Goal: Task Accomplishment & Management: Manage account settings

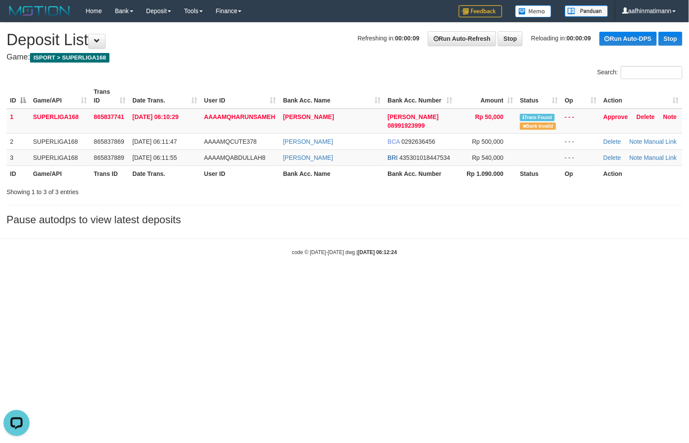
click at [335, 278] on html "Toggle navigation Home Bank Account List Load By Website Group [ISPORT] SUPERLI…" at bounding box center [344, 139] width 689 height 278
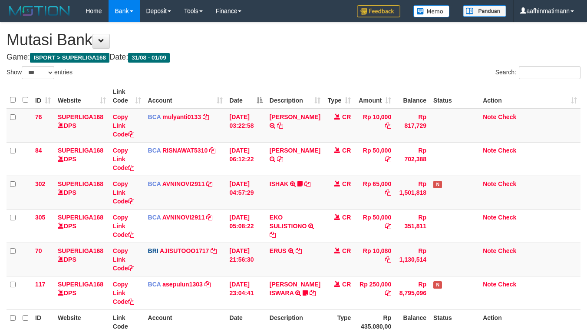
select select "***"
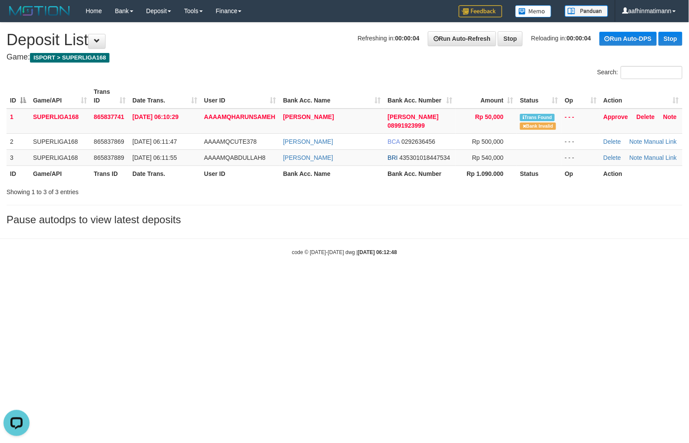
click at [329, 278] on html "Toggle navigation Home Bank Account List Load By Website Group [ISPORT] SUPERLI…" at bounding box center [344, 139] width 689 height 278
click at [475, 107] on th "Amount" at bounding box center [486, 96] width 61 height 25
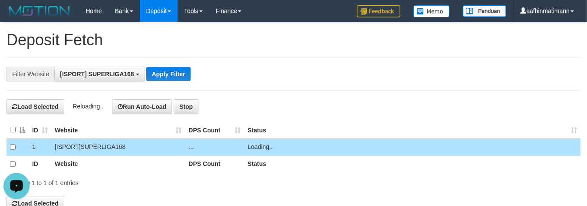
scroll to position [7, 0]
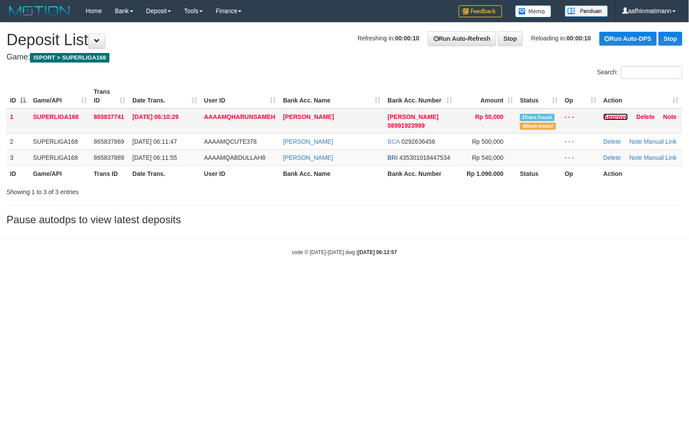
click at [611, 118] on link "Approve" at bounding box center [616, 116] width 25 height 7
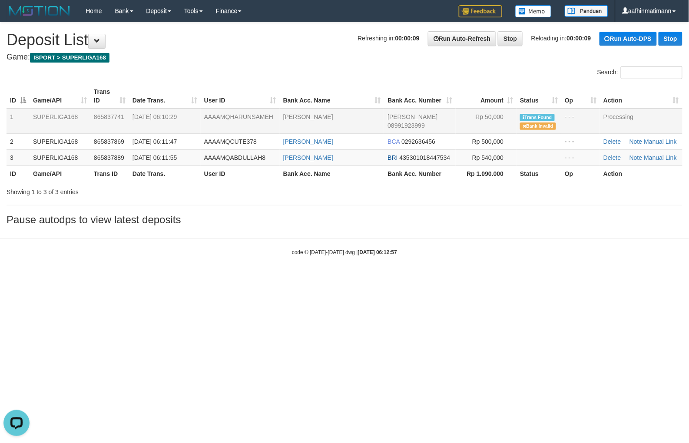
click at [327, 189] on div "Showing 1 to 3 of 3 entries" at bounding box center [344, 190] width 689 height 12
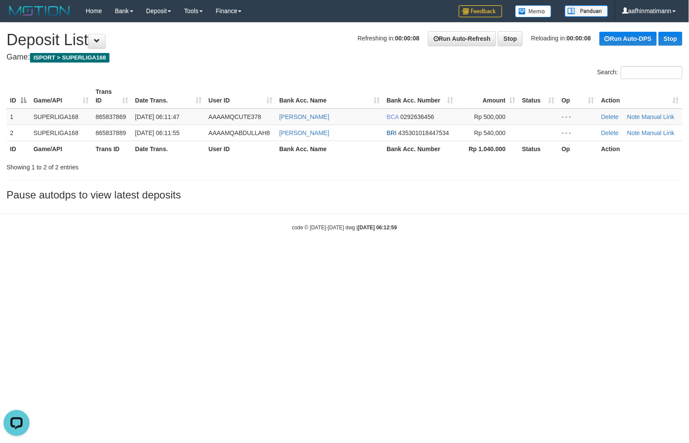
drag, startPoint x: 134, startPoint y: 309, endPoint x: 0, endPoint y: 289, distance: 134.9
click at [133, 253] on html "Toggle navigation Home Bank Account List Load By Website Group [ISPORT] SUPERLI…" at bounding box center [344, 126] width 689 height 253
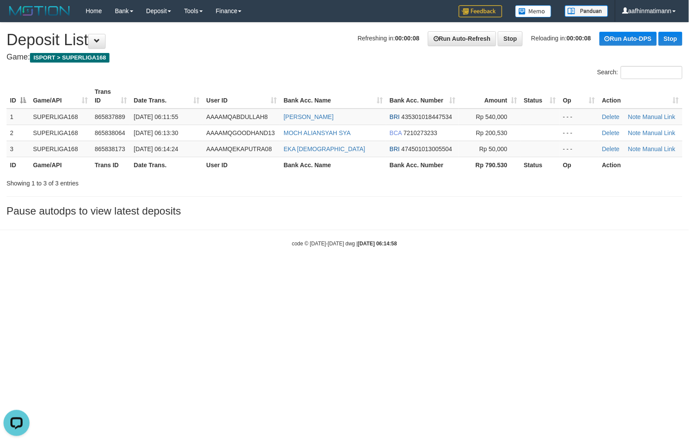
click at [234, 269] on html "Toggle navigation Home Bank Account List Load By Website Group [ISPORT] SUPERLI…" at bounding box center [344, 134] width 689 height 269
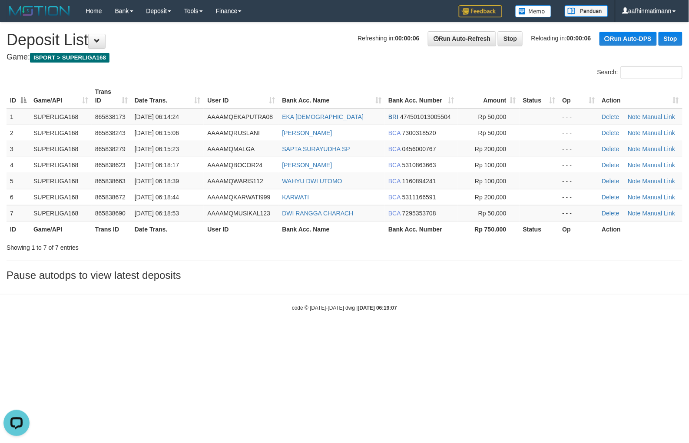
drag, startPoint x: 371, startPoint y: 59, endPoint x: 368, endPoint y: 54, distance: 5.7
drag, startPoint x: 175, startPoint y: 181, endPoint x: 14, endPoint y: 142, distance: 165.5
click at [173, 182] on span "[DATE] 06:18:39" at bounding box center [157, 181] width 44 height 7
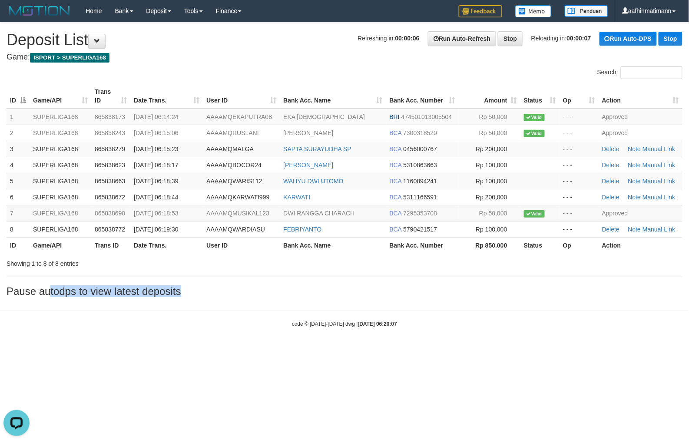
drag, startPoint x: 33, startPoint y: 292, endPoint x: 0, endPoint y: 319, distance: 42.1
click at [14, 313] on body "Toggle navigation Home Bank Account List Load By Website Group [ISPORT] SUPERLI…" at bounding box center [344, 175] width 689 height 350
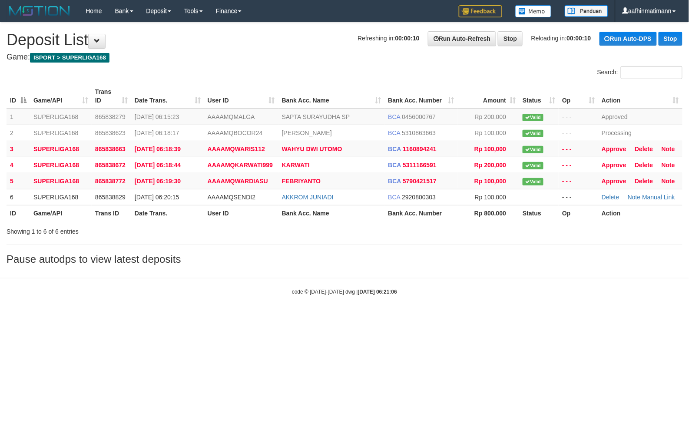
drag, startPoint x: 271, startPoint y: 357, endPoint x: 277, endPoint y: 352, distance: 7.7
click at [275, 318] on html "Toggle navigation Home Bank Account List Load By Website Group [ISPORT] SUPERLI…" at bounding box center [344, 159] width 689 height 318
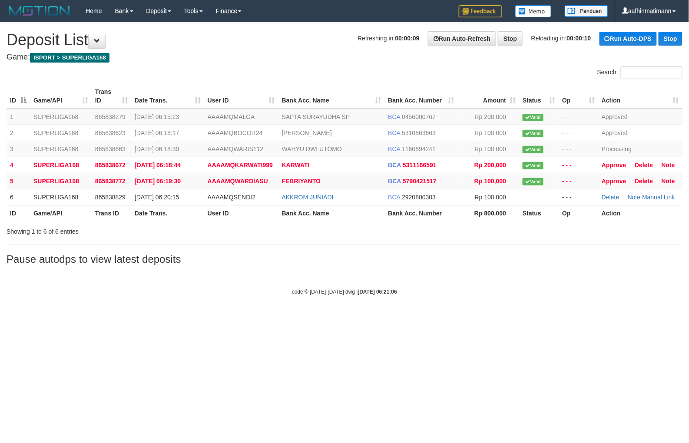
drag, startPoint x: 278, startPoint y: 350, endPoint x: 30, endPoint y: 312, distance: 251.4
click at [277, 318] on html "Toggle navigation Home Bank Account List Load By Website Group [ISPORT] SUPERLI…" at bounding box center [344, 159] width 689 height 318
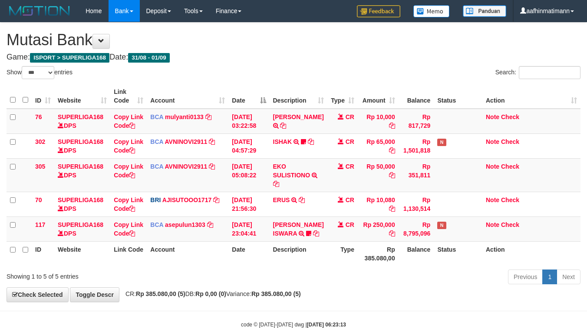
select select "***"
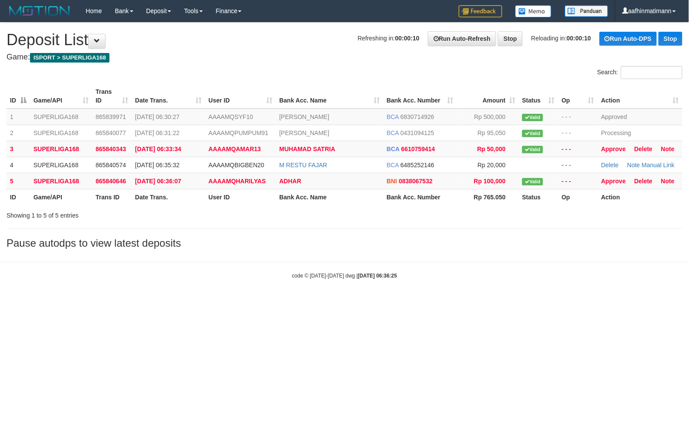
click at [289, 63] on div "**********" at bounding box center [344, 138] width 689 height 231
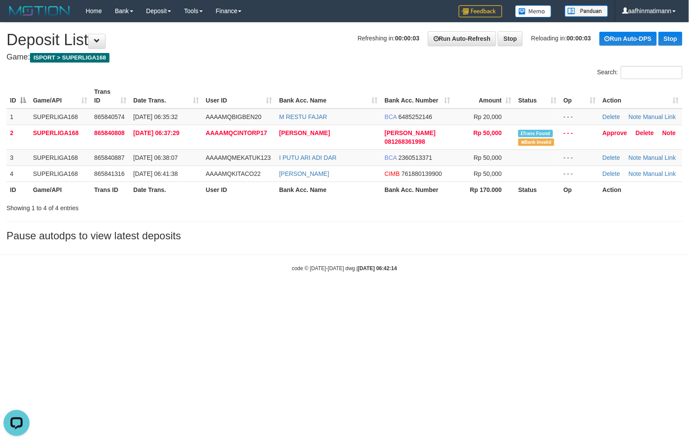
click at [330, 294] on html "Toggle navigation Home Bank Account List Load By Website Group [ISPORT] SUPERLI…" at bounding box center [344, 147] width 689 height 294
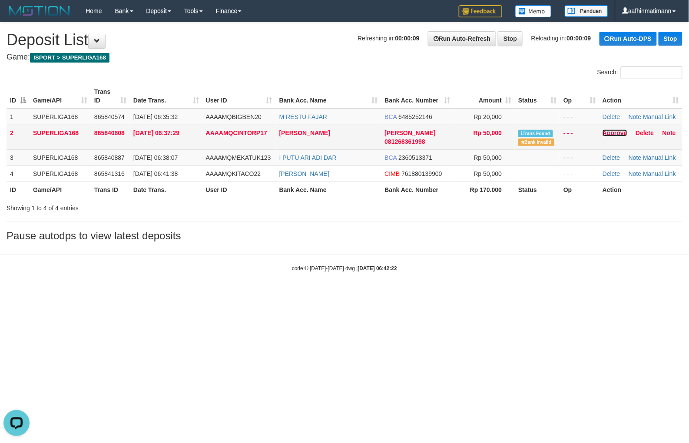
click at [607, 131] on link "Approve" at bounding box center [615, 132] width 25 height 7
drag, startPoint x: 262, startPoint y: 216, endPoint x: 261, endPoint y: 221, distance: 5.4
click at [262, 216] on div "**********" at bounding box center [344, 134] width 689 height 223
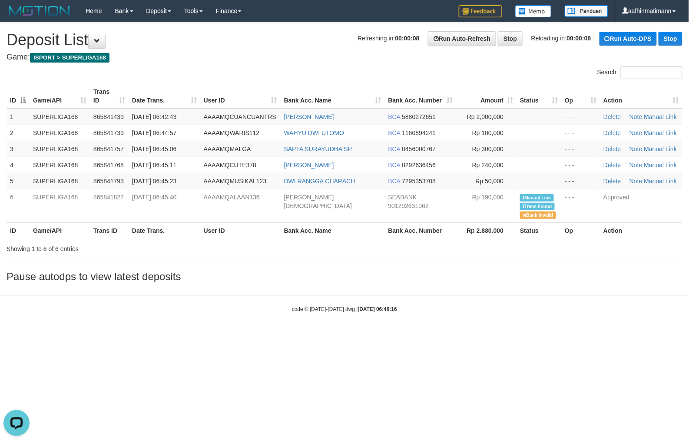
click at [409, 288] on body "Toggle navigation Home Bank Account List Load By Website Group [ISPORT] SUPERLI…" at bounding box center [344, 167] width 689 height 335
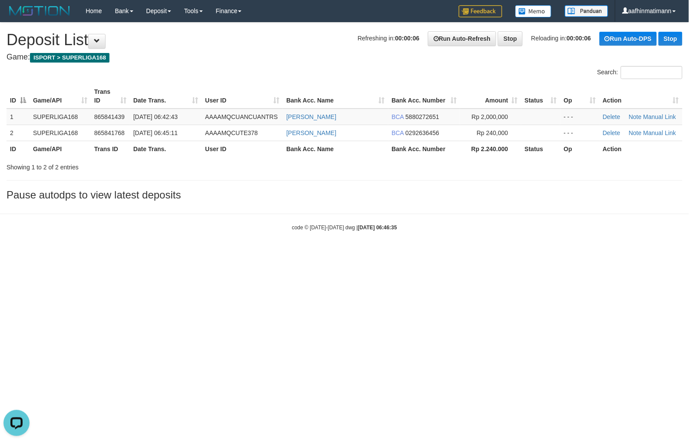
click at [200, 178] on div "**********" at bounding box center [344, 114] width 689 height 182
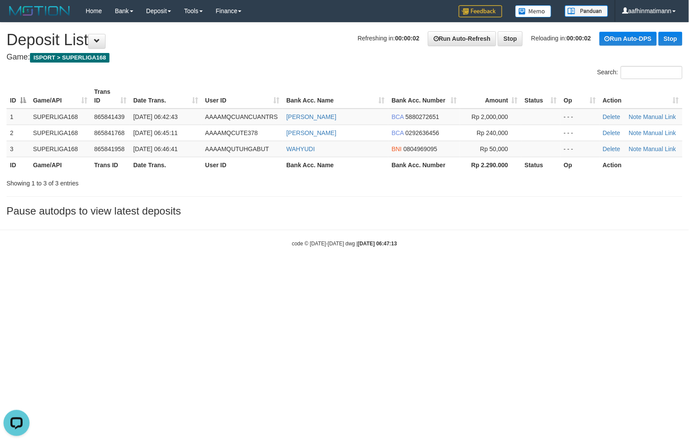
click at [302, 250] on body "Toggle navigation Home Bank Account List Load By Website Group [ISPORT] SUPERLI…" at bounding box center [344, 134] width 689 height 269
